Goal: Information Seeking & Learning: Check status

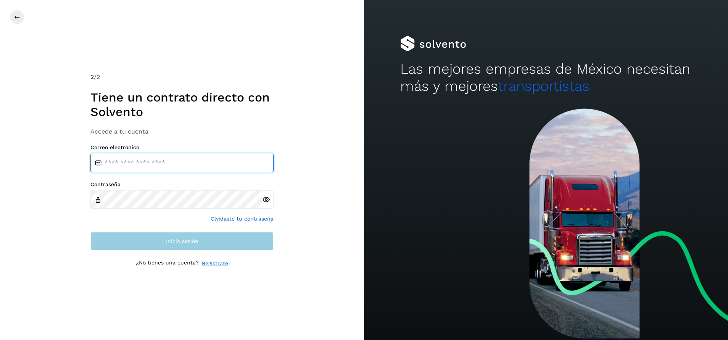
type input "**********"
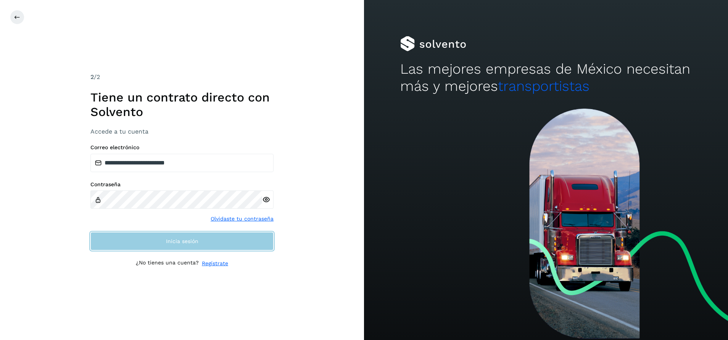
click at [257, 238] on button "Inicia sesión" at bounding box center [181, 241] width 183 height 18
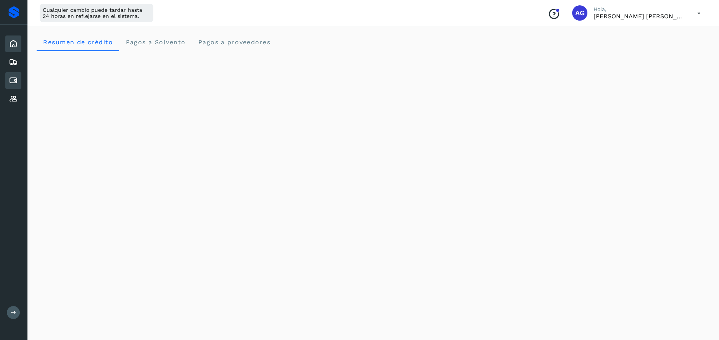
click at [11, 81] on icon at bounding box center [13, 80] width 9 height 9
click at [14, 79] on icon at bounding box center [13, 80] width 9 height 9
click at [15, 61] on icon at bounding box center [13, 62] width 9 height 9
click at [18, 66] on div "Embarques" at bounding box center [13, 62] width 16 height 17
click at [20, 65] on div "Embarques" at bounding box center [13, 62] width 16 height 17
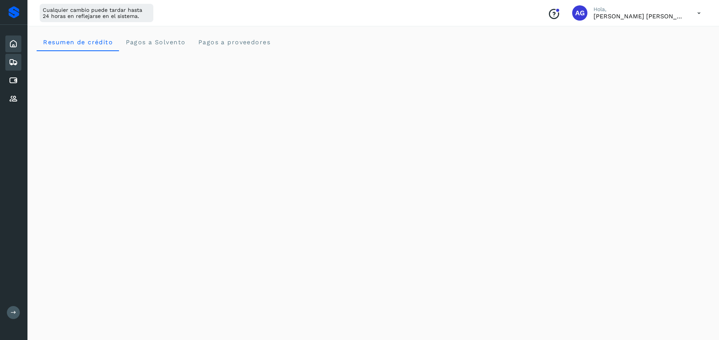
click at [14, 48] on icon at bounding box center [13, 43] width 9 height 9
click at [12, 81] on icon at bounding box center [13, 80] width 9 height 9
click at [702, 7] on icon at bounding box center [699, 13] width 16 height 16
click at [662, 52] on div "Cerrar sesión" at bounding box center [661, 49] width 91 height 14
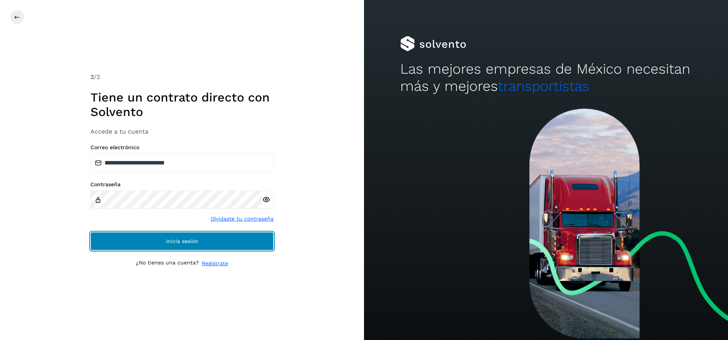
click at [253, 241] on button "Inicia sesión" at bounding box center [181, 241] width 183 height 18
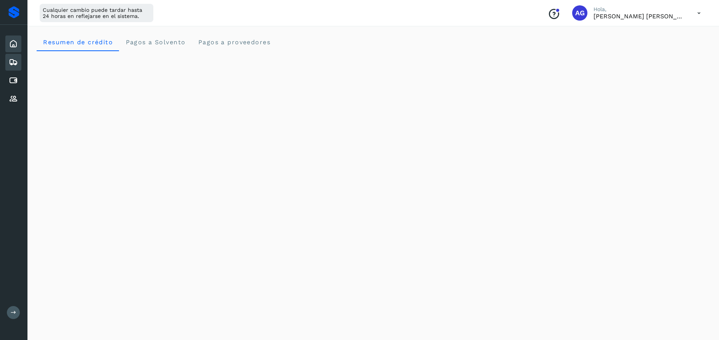
click at [12, 63] on icon at bounding box center [13, 62] width 9 height 9
click at [18, 61] on div "Embarques" at bounding box center [13, 62] width 16 height 17
click at [14, 80] on icon at bounding box center [13, 80] width 9 height 9
click at [10, 98] on icon at bounding box center [13, 98] width 9 height 9
click at [14, 40] on icon at bounding box center [13, 43] width 9 height 9
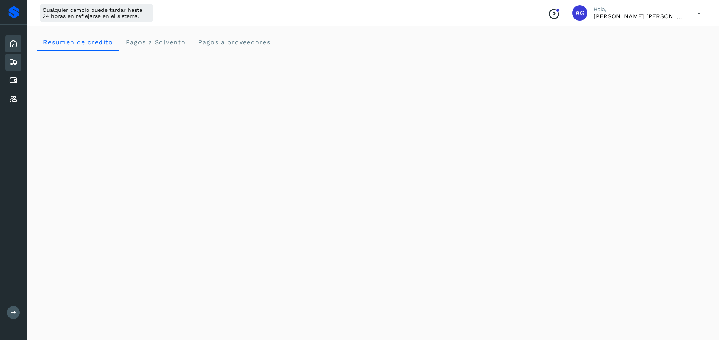
click at [17, 60] on icon at bounding box center [13, 62] width 9 height 9
click at [17, 81] on icon at bounding box center [13, 80] width 9 height 9
drag, startPoint x: 17, startPoint y: 81, endPoint x: 10, endPoint y: 100, distance: 20.2
click at [10, 100] on div "Inicio Embarques Cuentas por pagar Proveedores" at bounding box center [13, 71] width 27 height 93
click at [10, 100] on icon at bounding box center [13, 98] width 9 height 9
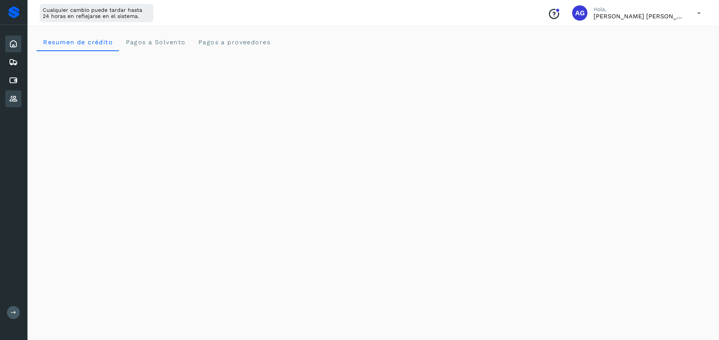
click at [15, 47] on icon at bounding box center [13, 43] width 9 height 9
click at [16, 60] on icon at bounding box center [13, 62] width 9 height 9
click at [14, 76] on icon at bounding box center [13, 80] width 9 height 9
click at [14, 100] on icon at bounding box center [13, 98] width 9 height 9
click at [9, 64] on icon at bounding box center [13, 62] width 9 height 9
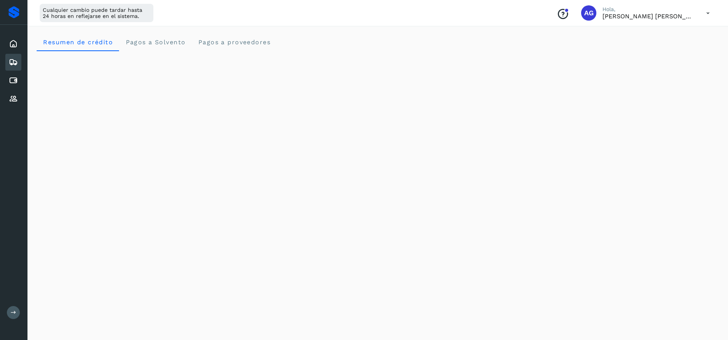
click at [9, 64] on icon at bounding box center [13, 62] width 9 height 9
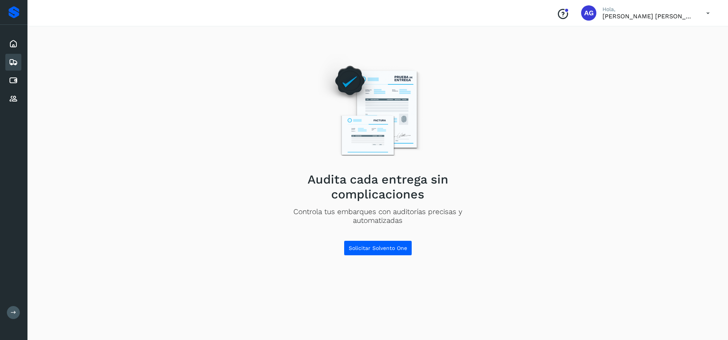
click at [9, 64] on icon at bounding box center [13, 62] width 9 height 9
click at [17, 47] on icon at bounding box center [13, 43] width 9 height 9
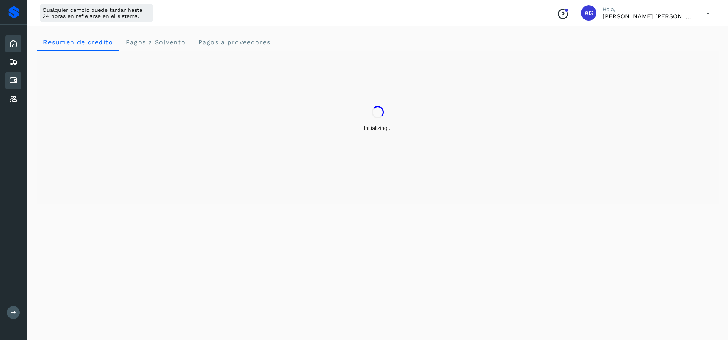
click at [13, 82] on icon at bounding box center [13, 80] width 9 height 9
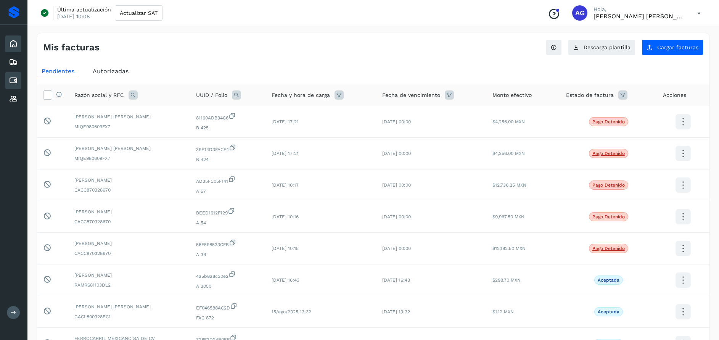
click at [14, 40] on icon at bounding box center [13, 43] width 9 height 9
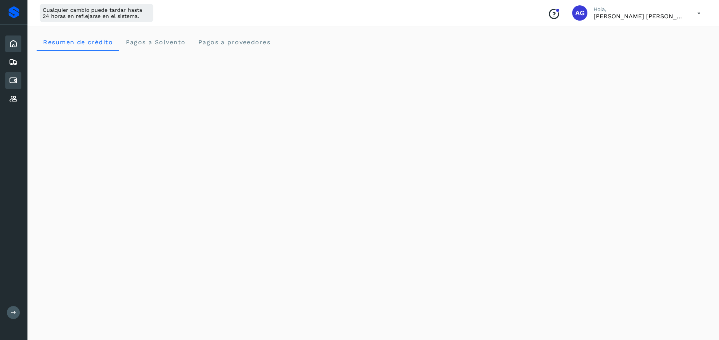
click at [12, 82] on icon at bounding box center [13, 80] width 9 height 9
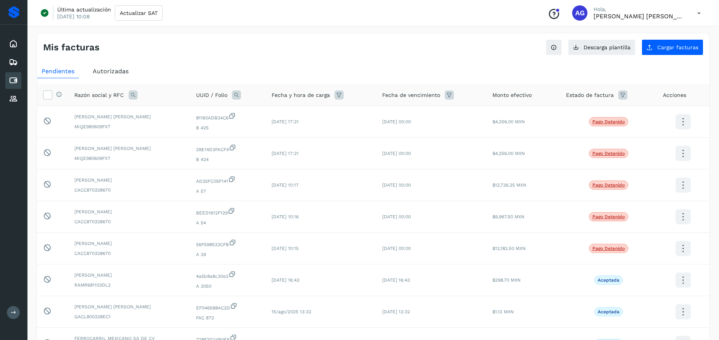
click at [679, 21] on div "Conoce nuestros beneficios AG Hola, Abigail Gonzalez Leon" at bounding box center [624, 13] width 165 height 18
click at [11, 45] on icon at bounding box center [13, 43] width 9 height 9
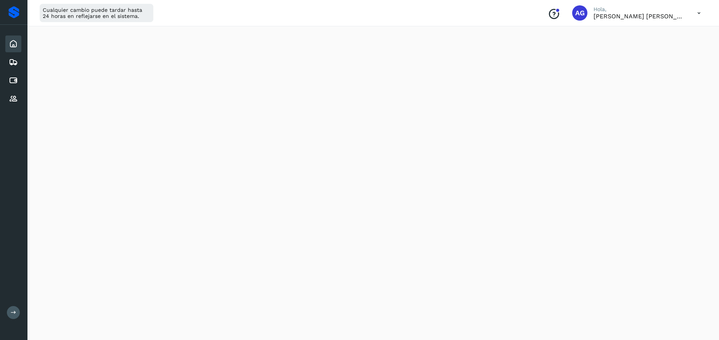
scroll to position [194, 0]
click at [14, 81] on icon at bounding box center [13, 80] width 9 height 9
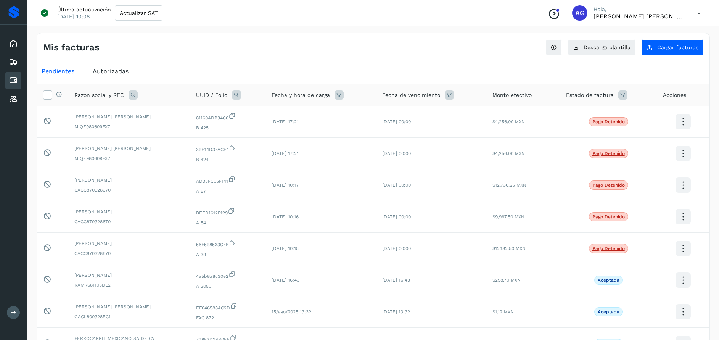
click at [111, 71] on span "Autorizadas" at bounding box center [111, 71] width 36 height 7
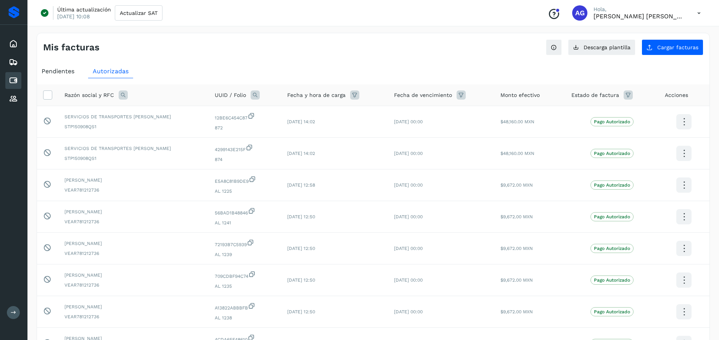
click at [121, 93] on icon at bounding box center [123, 94] width 9 height 9
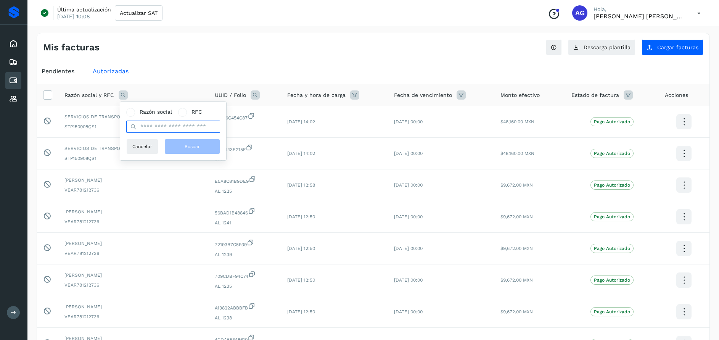
click at [158, 126] on input "text" at bounding box center [173, 127] width 94 height 12
type input "**********"
click at [201, 145] on button "Buscar" at bounding box center [192, 146] width 56 height 15
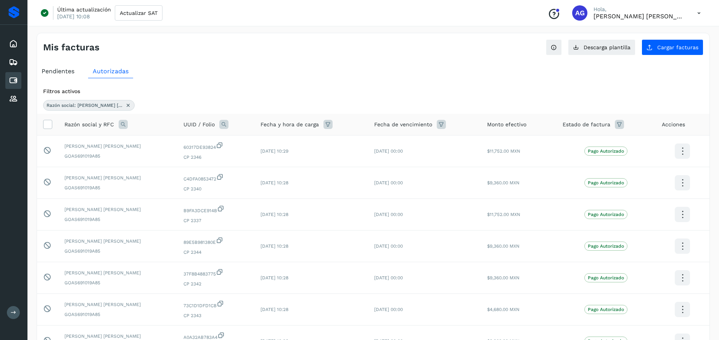
click at [127, 105] on icon at bounding box center [128, 105] width 6 height 6
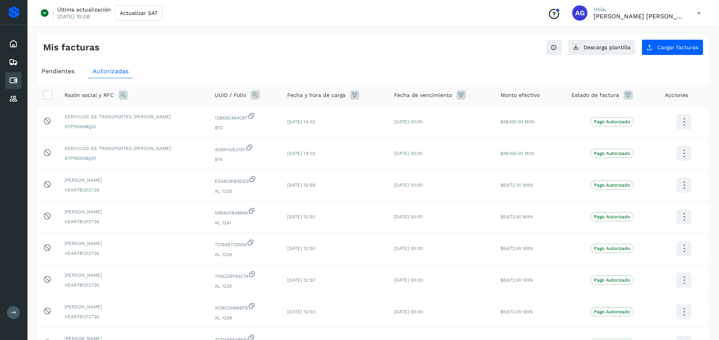
click at [123, 94] on icon at bounding box center [123, 94] width 9 height 9
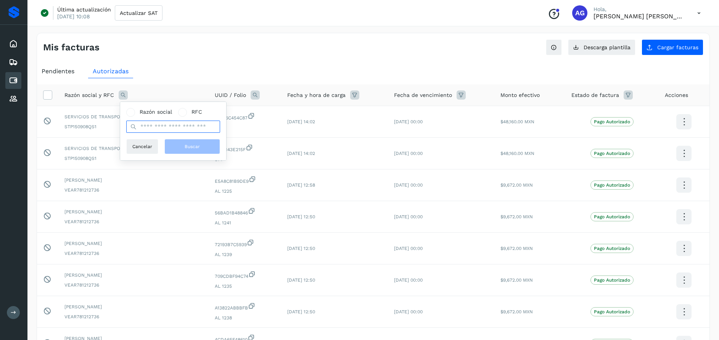
click at [176, 127] on input "text" at bounding box center [173, 127] width 94 height 12
type input "*********"
click at [183, 142] on button "Buscar" at bounding box center [192, 146] width 56 height 15
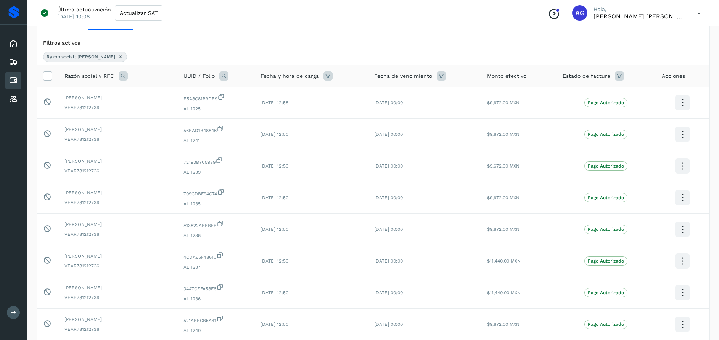
scroll to position [69, 0]
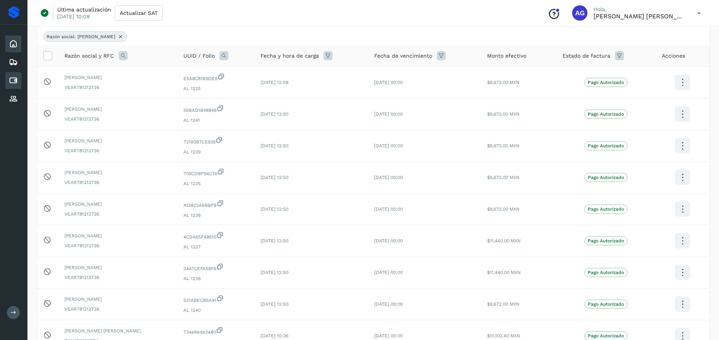
click at [11, 42] on icon at bounding box center [13, 43] width 9 height 9
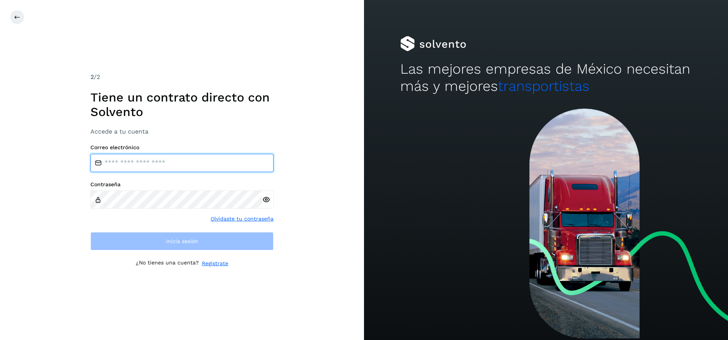
type input "**********"
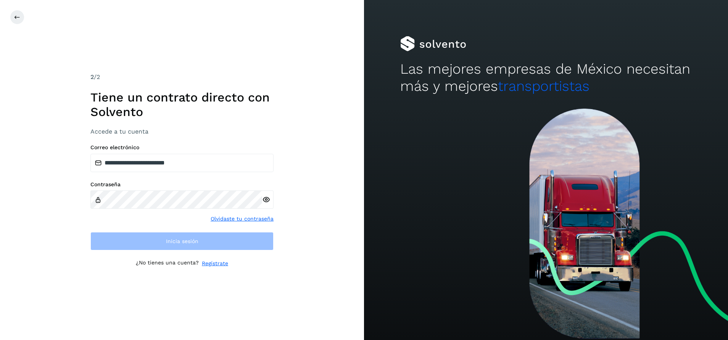
drag, startPoint x: 522, startPoint y: 0, endPoint x: 677, endPoint y: 202, distance: 255.0
click at [705, 222] on div at bounding box center [546, 224] width 364 height 232
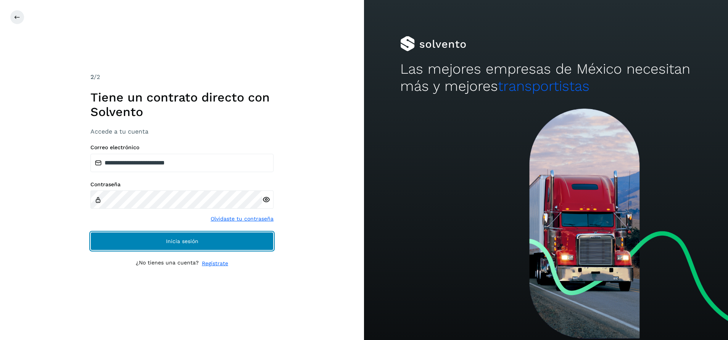
click at [237, 250] on button "Inicia sesión" at bounding box center [181, 241] width 183 height 18
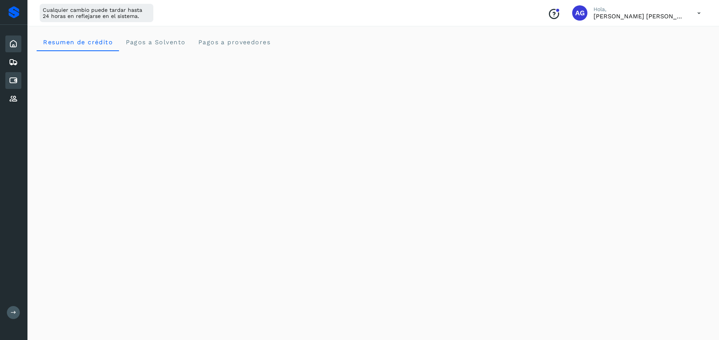
click at [15, 83] on icon at bounding box center [13, 80] width 9 height 9
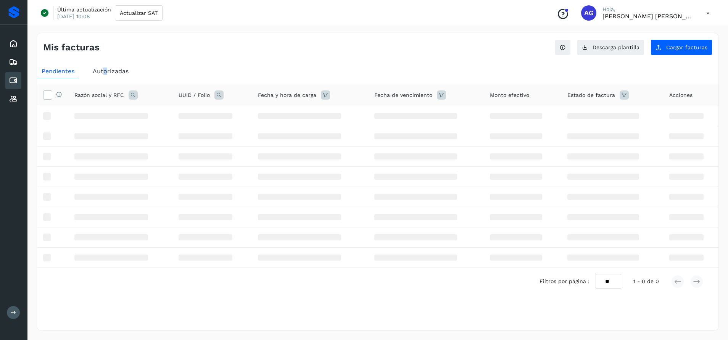
click at [105, 68] on span "Autorizadas" at bounding box center [111, 71] width 36 height 7
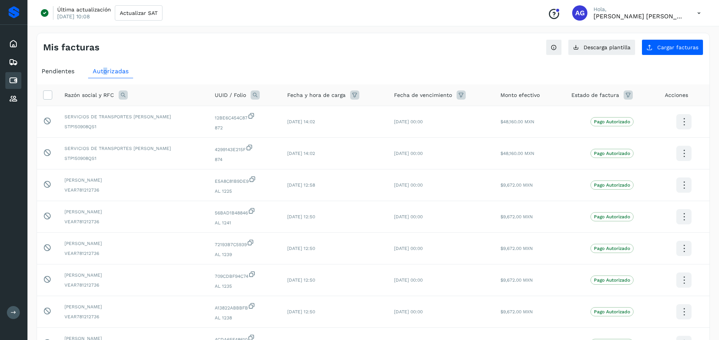
click at [124, 94] on icon at bounding box center [123, 94] width 9 height 9
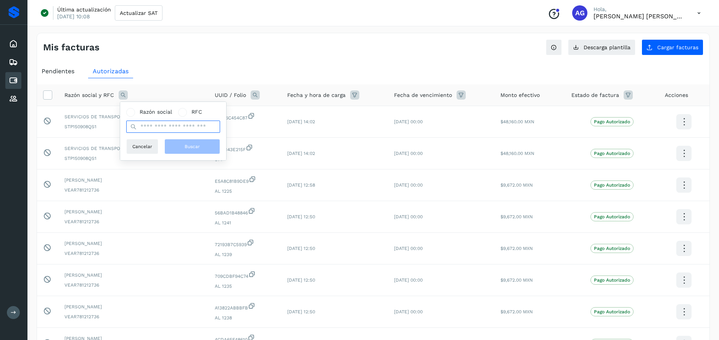
click at [158, 127] on input "text" at bounding box center [173, 127] width 94 height 12
type input "********"
click at [197, 147] on span "Buscar" at bounding box center [192, 146] width 15 height 7
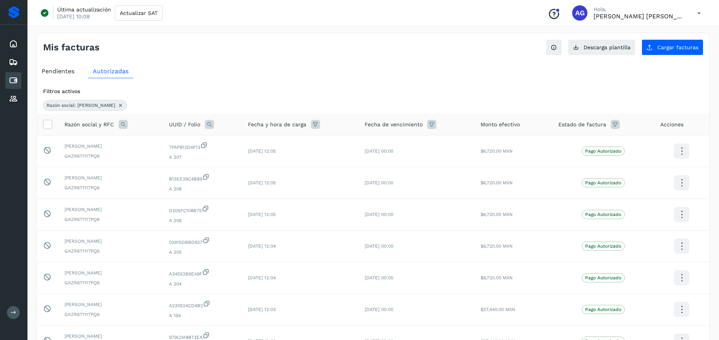
scroll to position [177, 0]
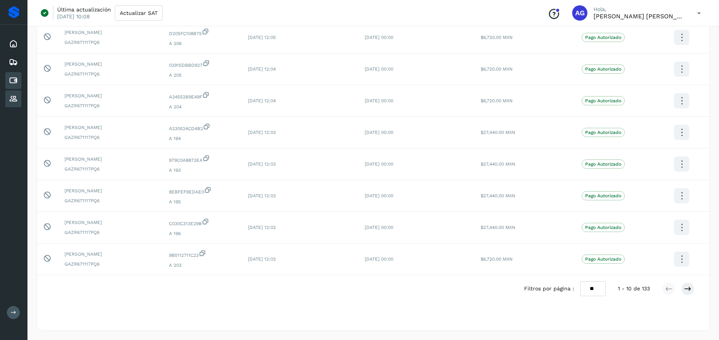
click at [14, 101] on icon at bounding box center [13, 98] width 9 height 9
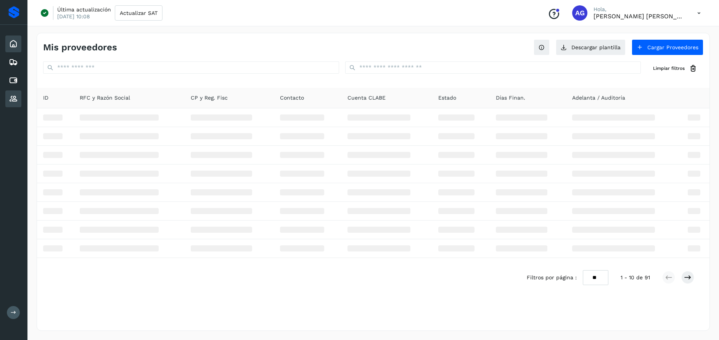
click at [19, 42] on div "Inicio" at bounding box center [13, 43] width 16 height 17
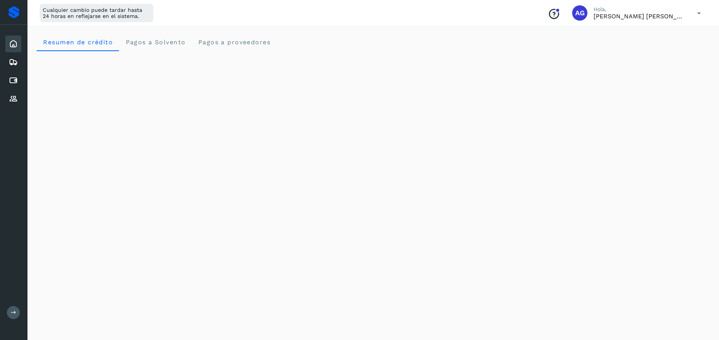
scroll to position [119, 0]
